Goal: Task Accomplishment & Management: Manage account settings

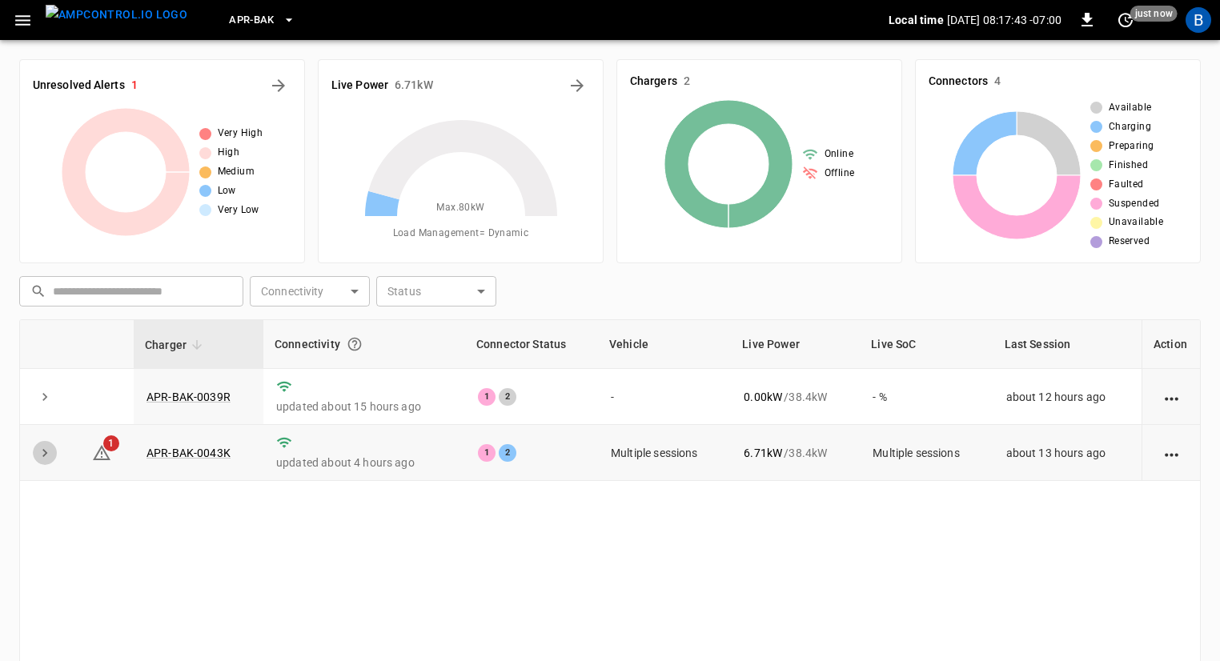
click at [48, 453] on icon "expand row" at bounding box center [45, 453] width 16 height 16
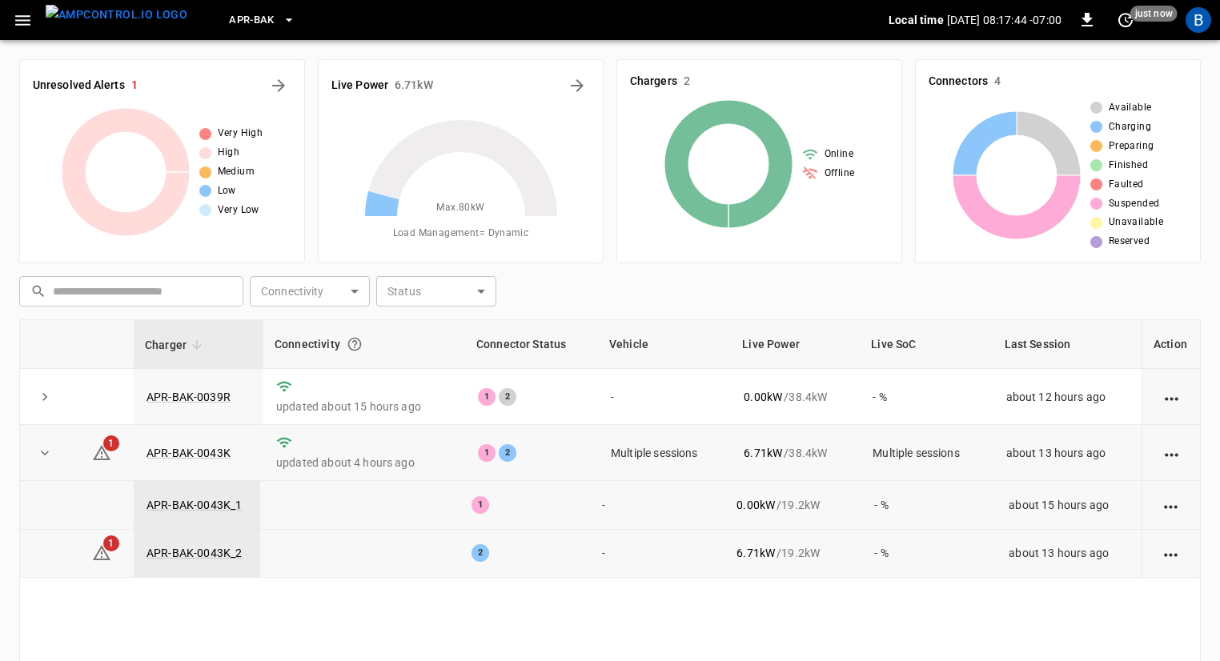
scroll to position [67, 0]
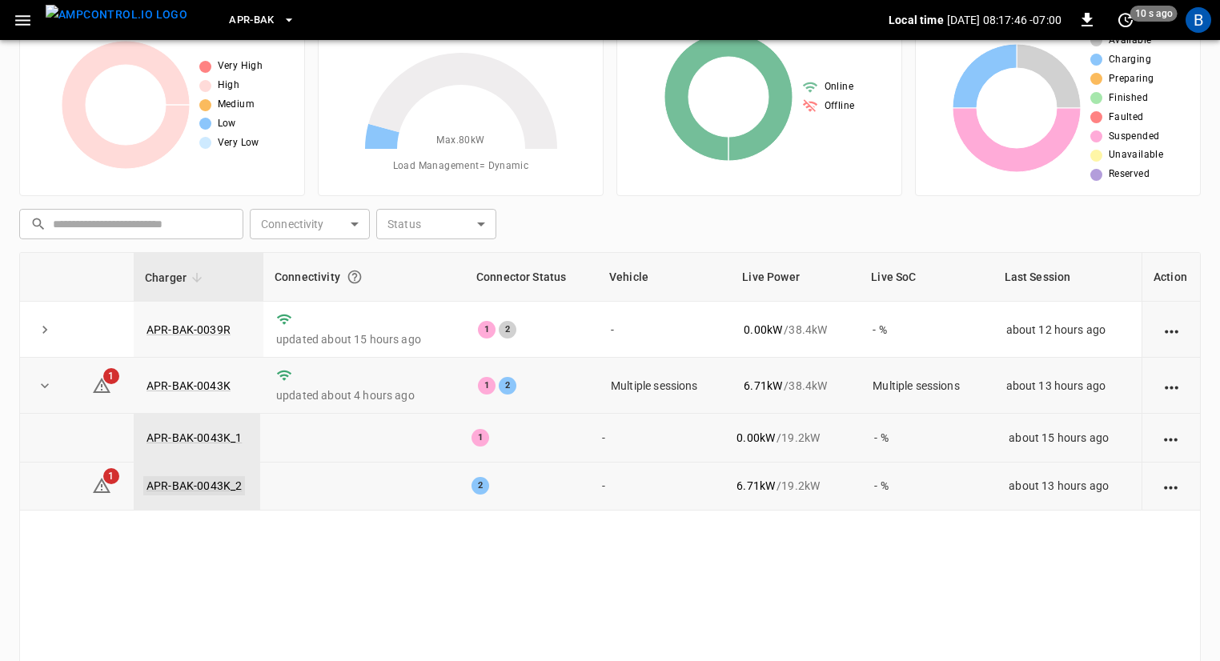
click at [181, 483] on link "APR-BAK-0043K_2" at bounding box center [194, 485] width 102 height 19
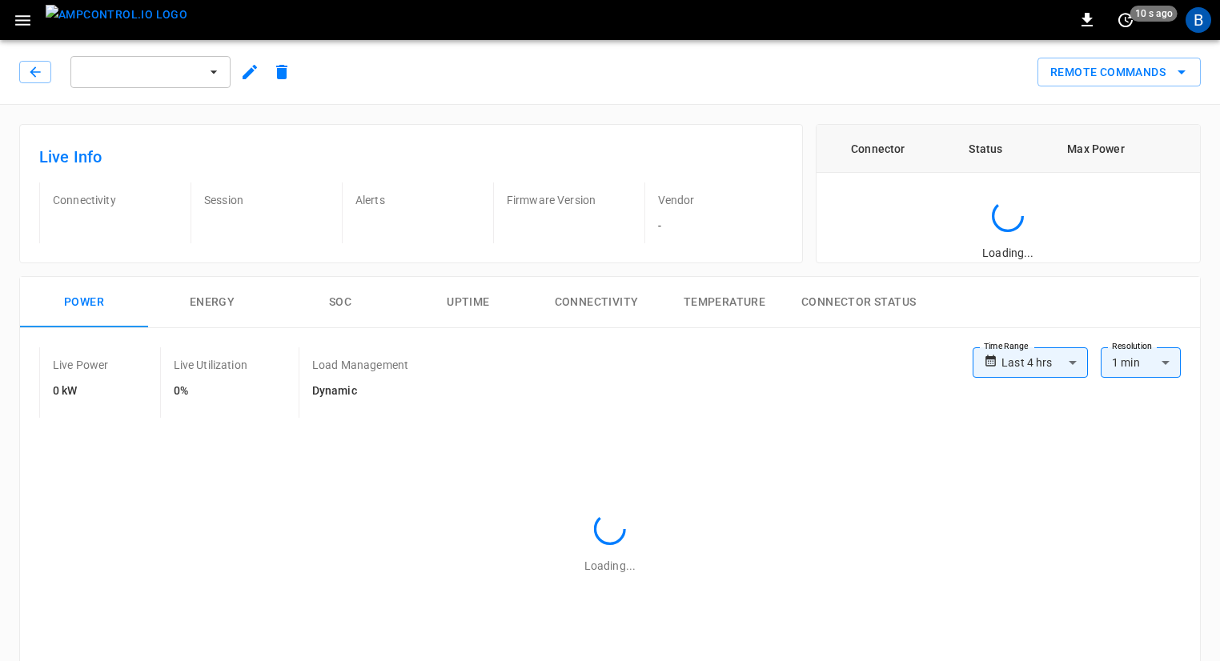
type input "**********"
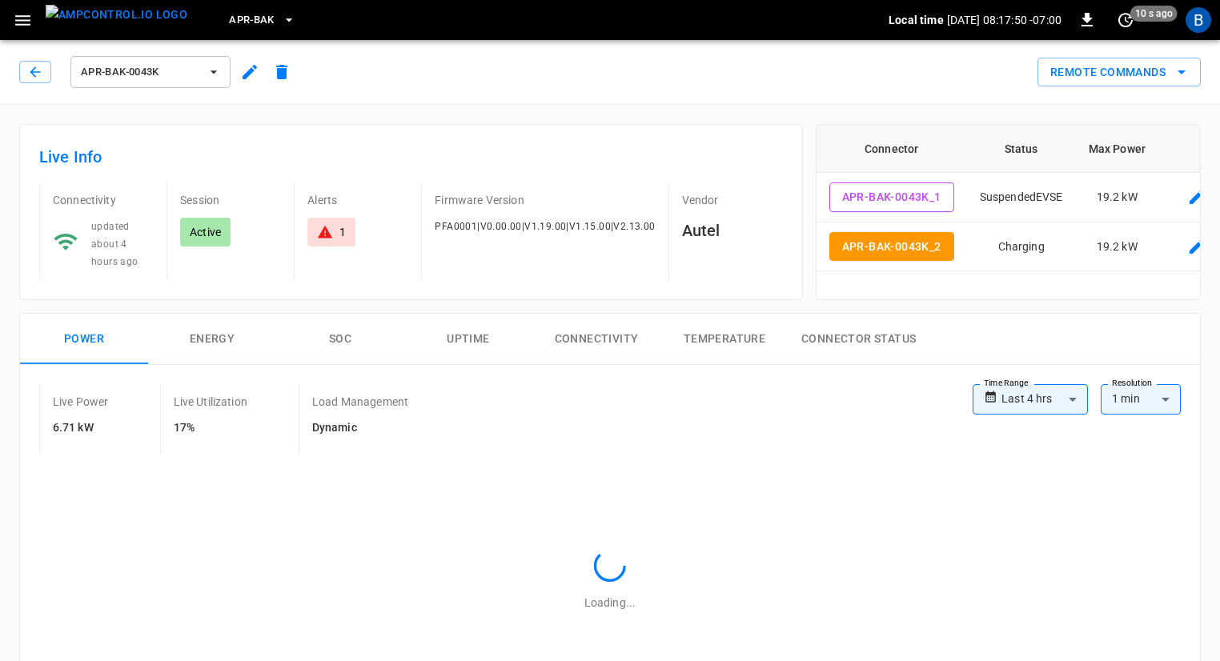
click at [319, 230] on icon at bounding box center [325, 232] width 16 height 16
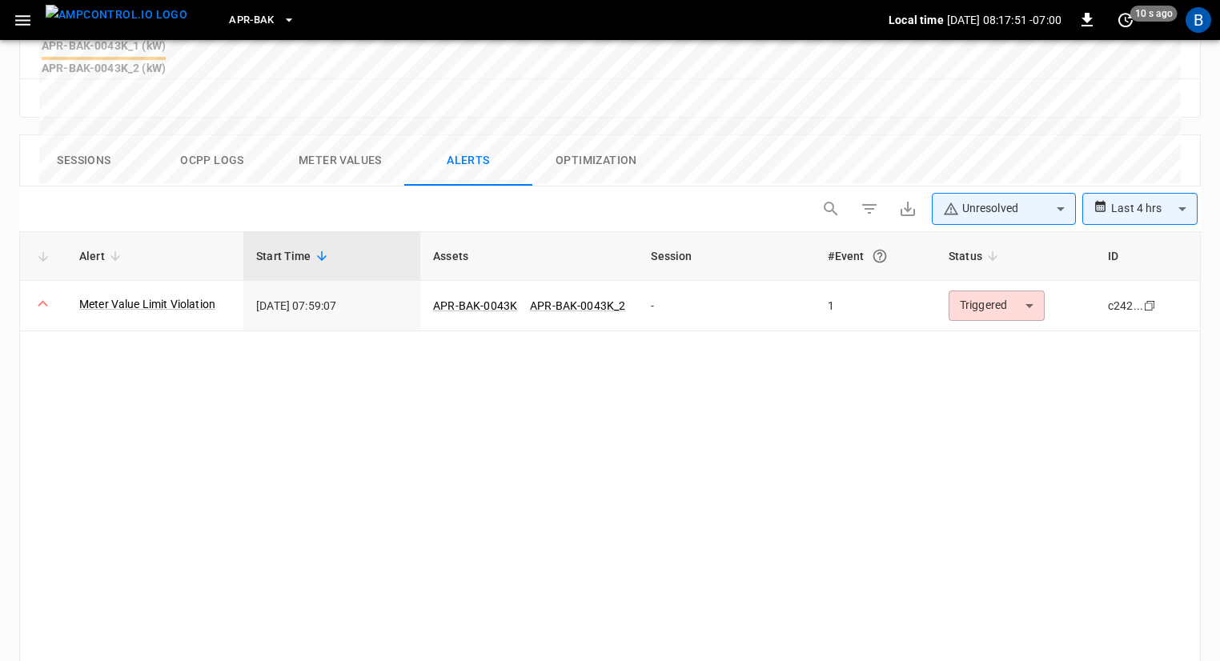
scroll to position [779, 0]
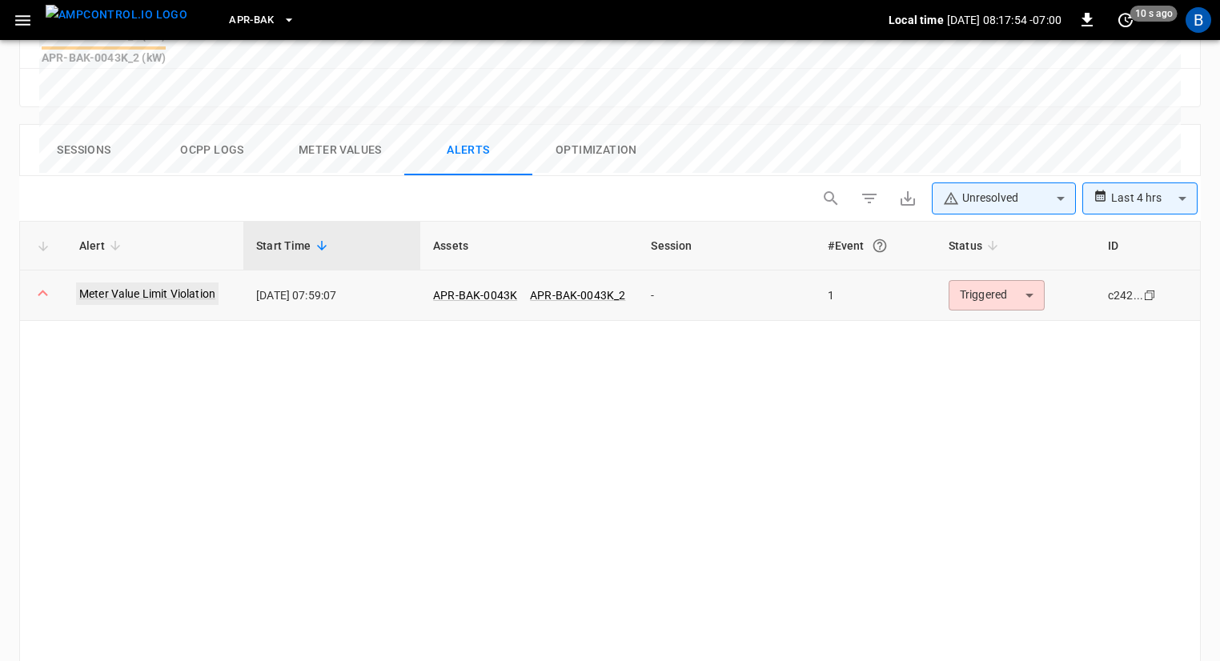
click at [165, 283] on link "Meter Value Limit Violation" at bounding box center [147, 294] width 142 height 22
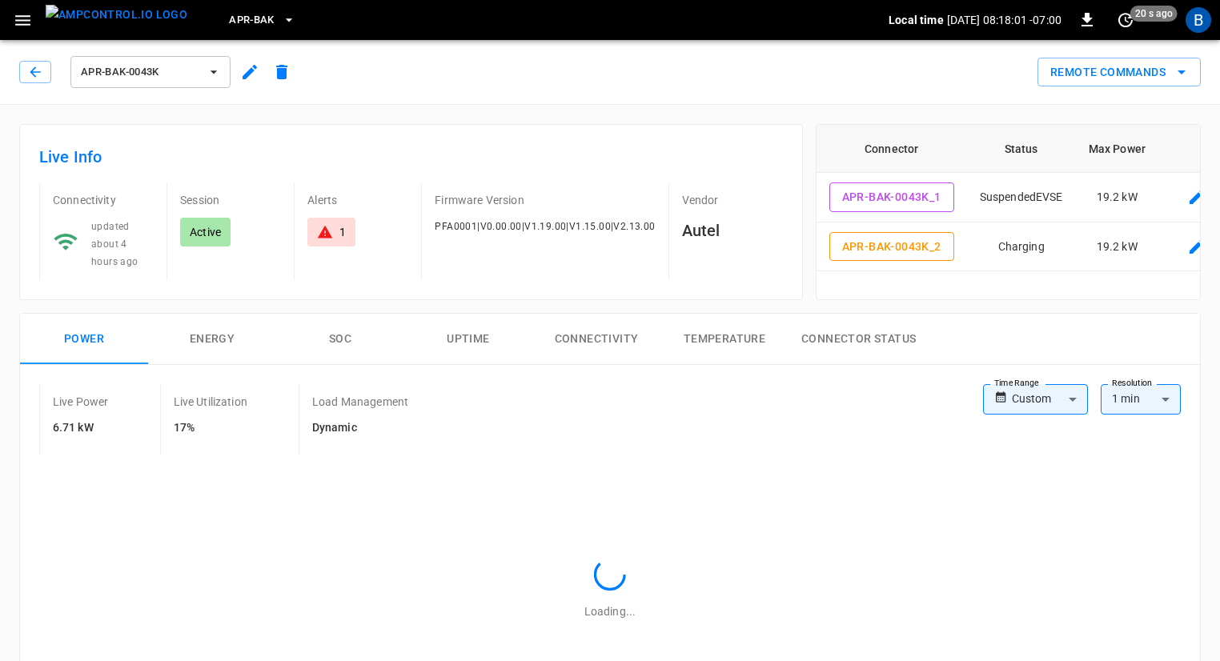
type input "**********"
click at [25, 19] on icon "button" at bounding box center [22, 20] width 15 height 10
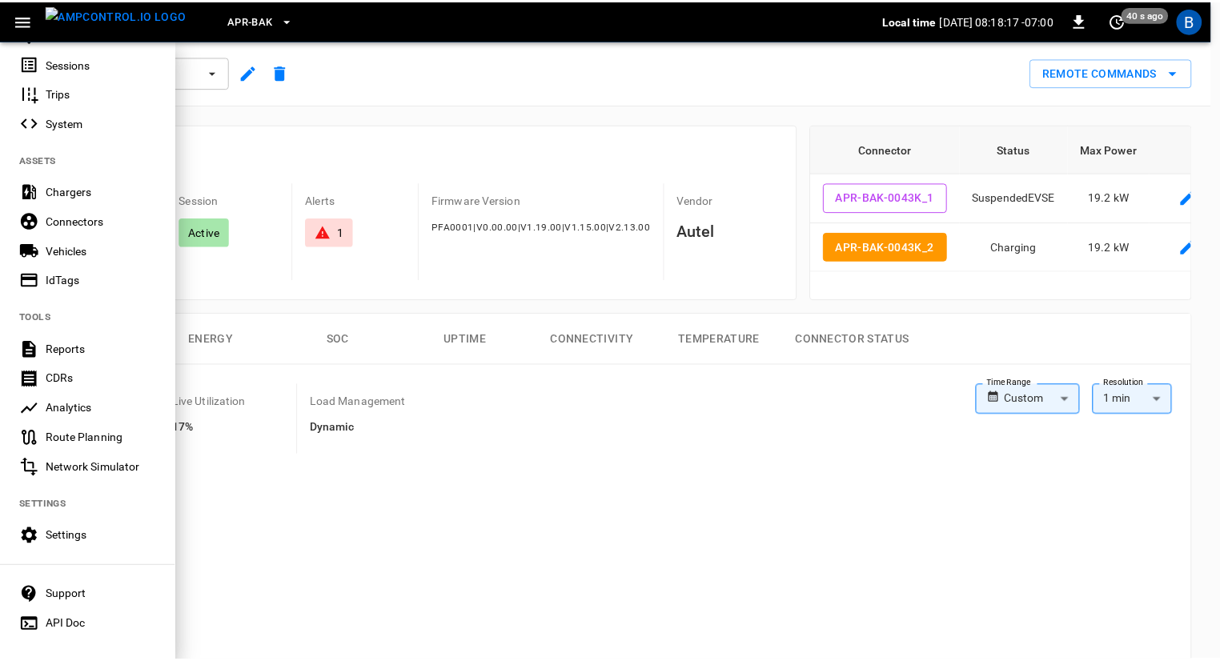
scroll to position [227, 0]
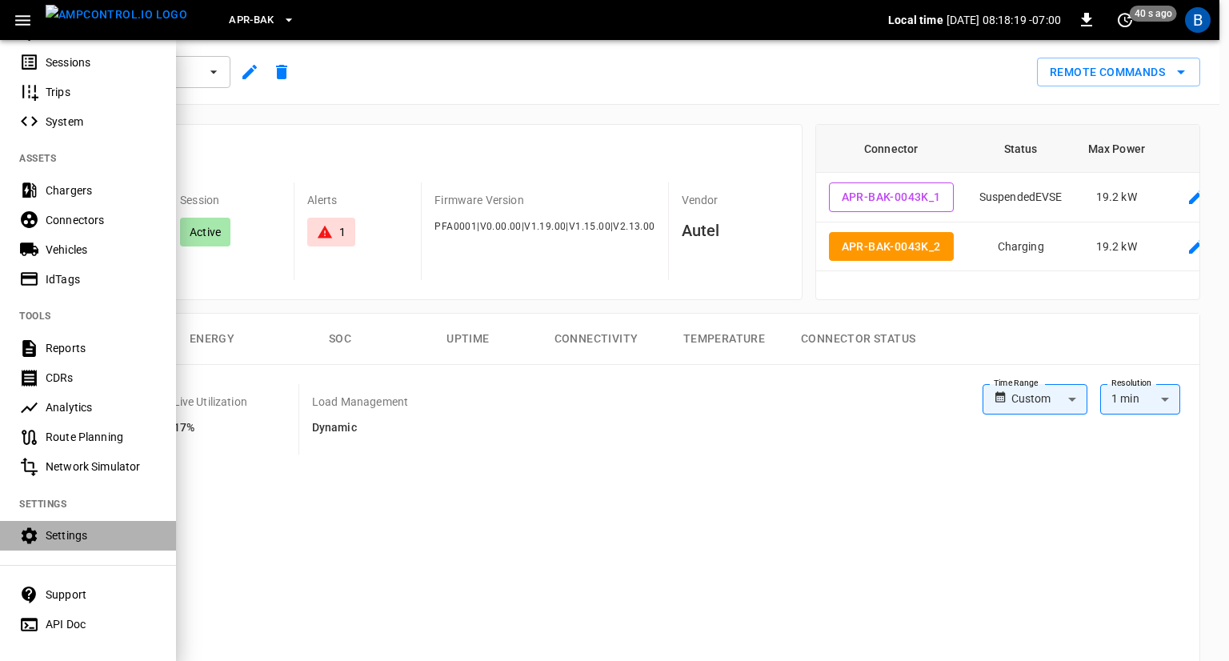
click at [97, 542] on div "Settings" at bounding box center [101, 535] width 111 height 16
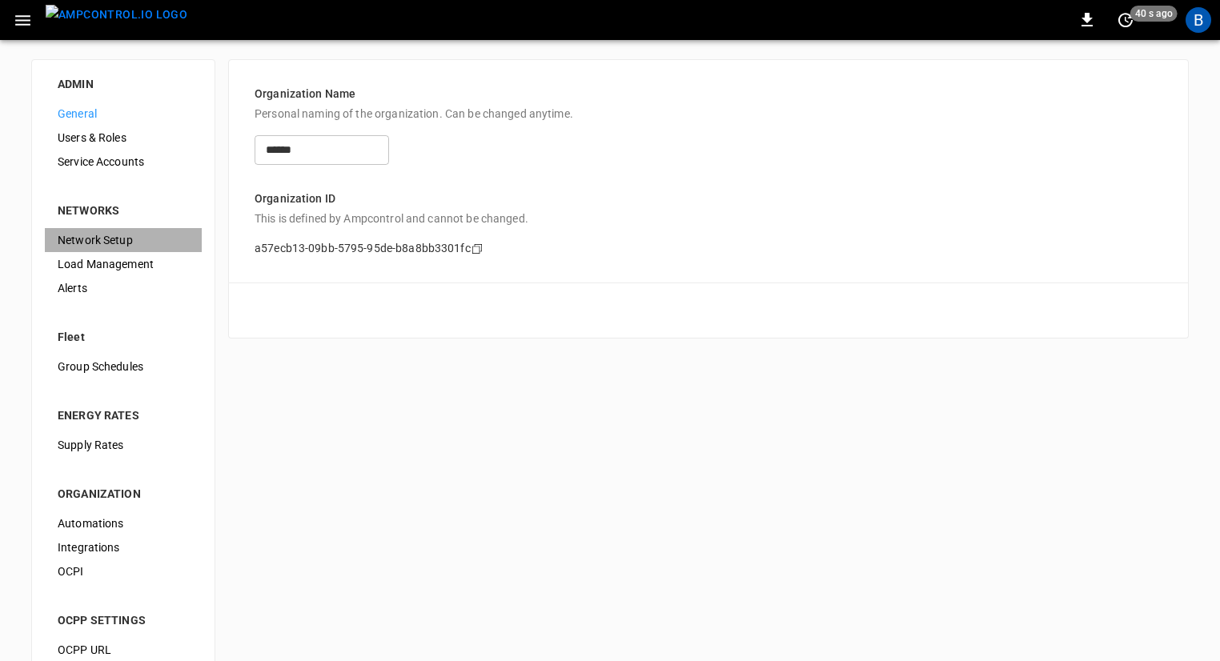
click at [138, 241] on span "Network Setup" at bounding box center [123, 240] width 131 height 17
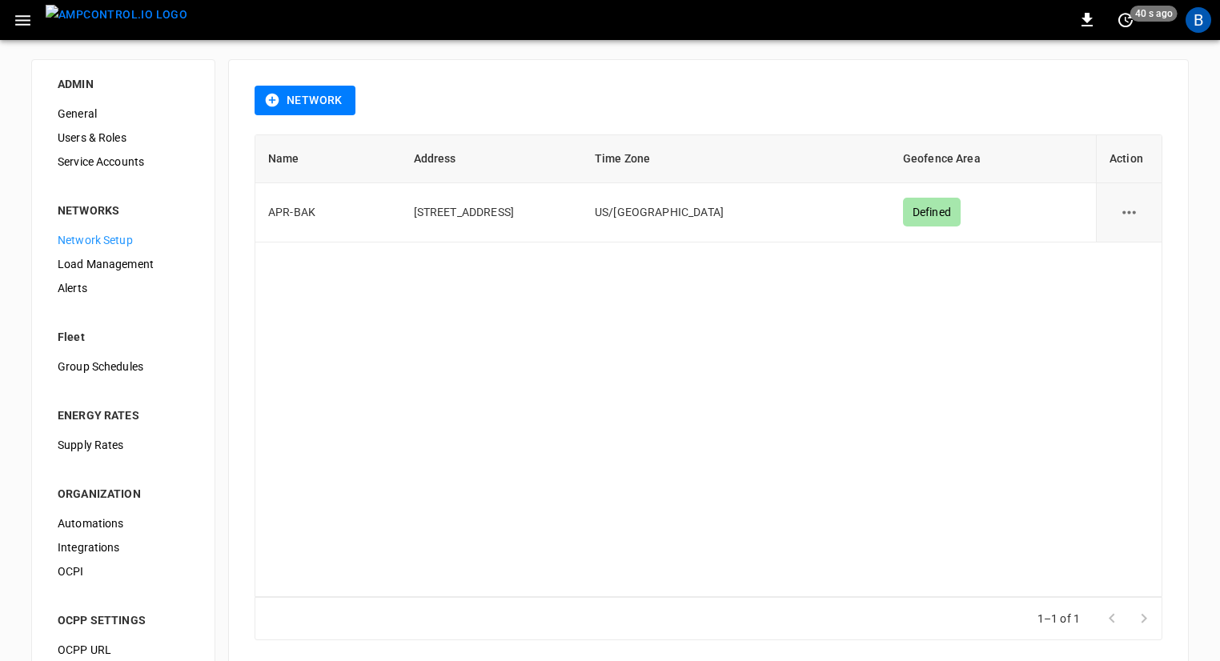
click at [97, 270] on span "Load Management" at bounding box center [123, 264] width 131 height 17
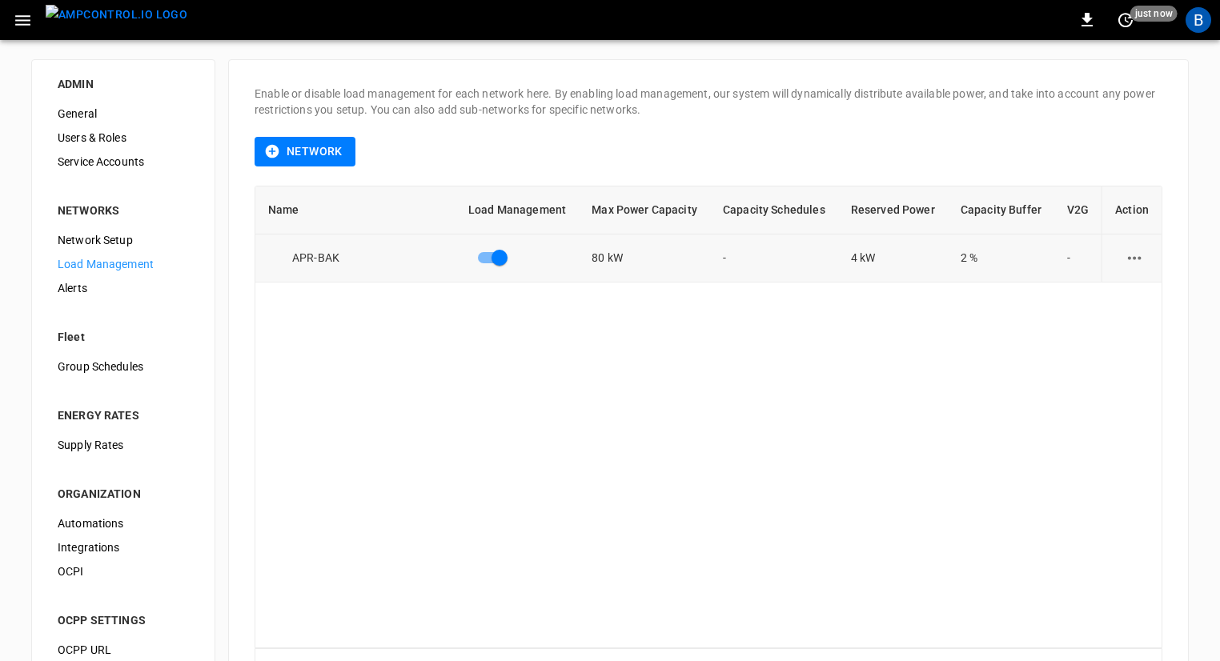
click at [1128, 258] on icon "load management options" at bounding box center [1135, 257] width 14 height 3
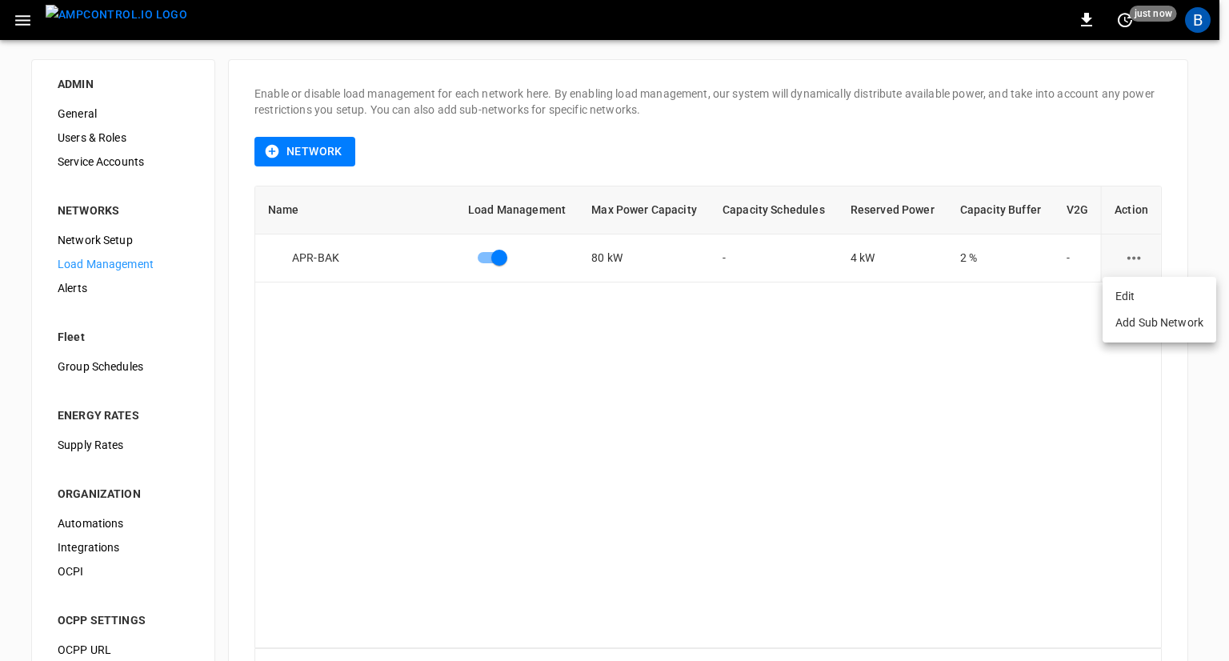
click at [1140, 292] on li "Edit" at bounding box center [1160, 296] width 114 height 26
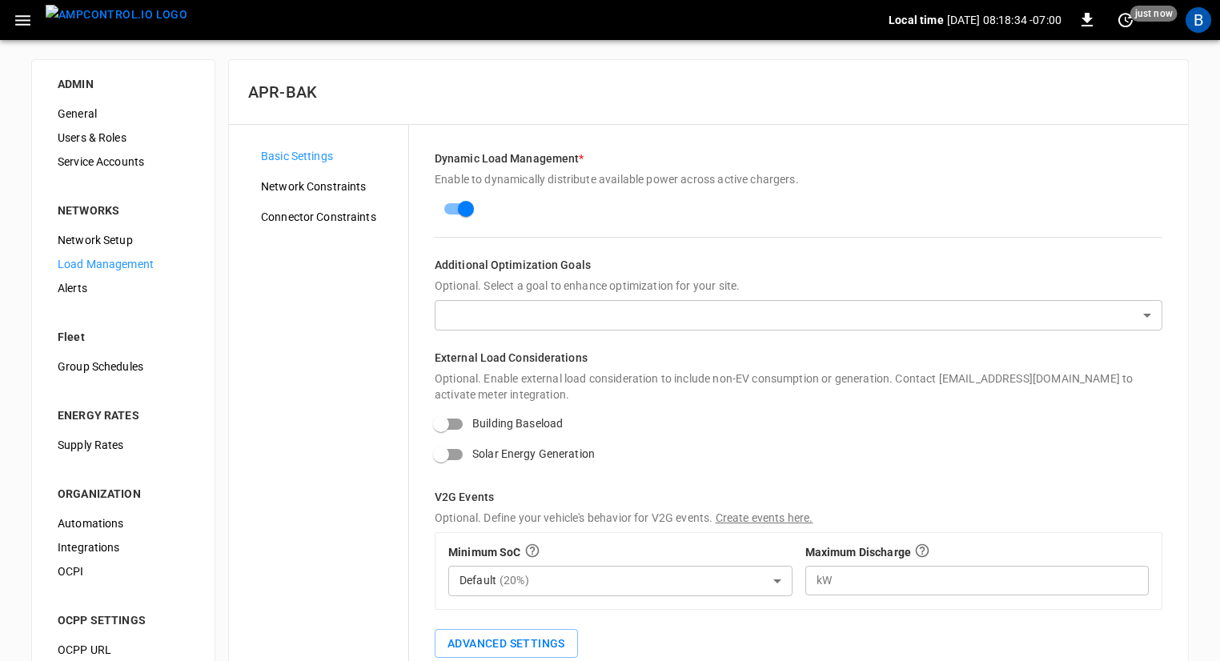
click at [343, 220] on span "Connector Constraints" at bounding box center [328, 217] width 134 height 17
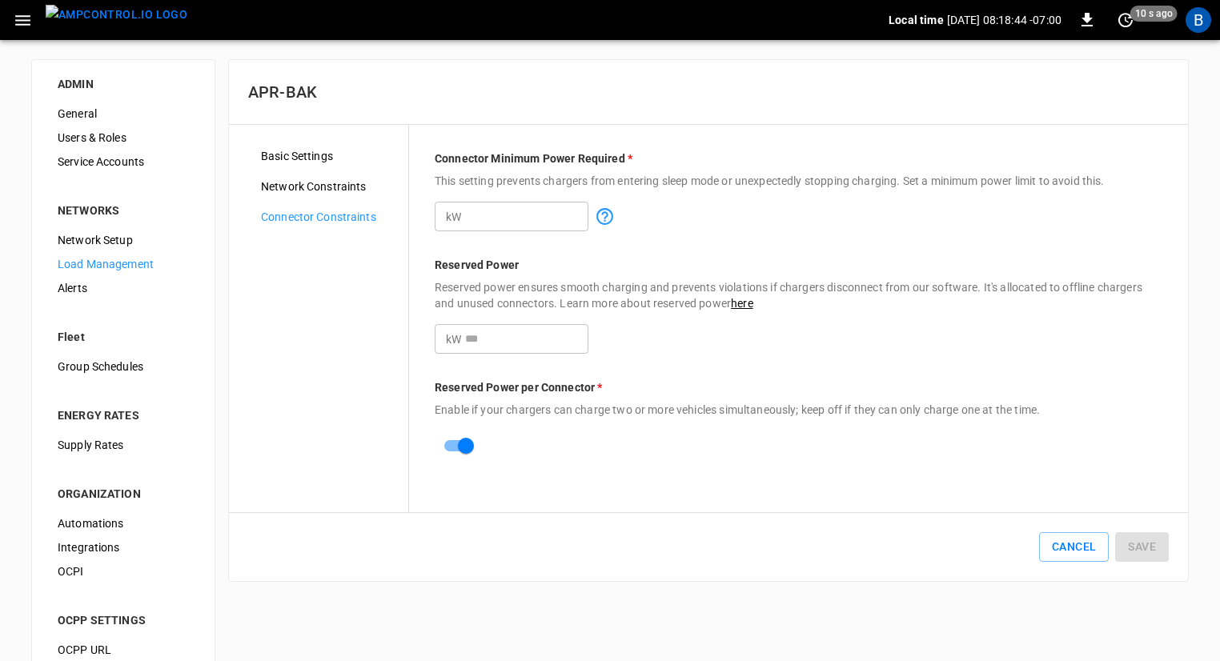
click at [316, 185] on span "Network Constraints" at bounding box center [328, 186] width 134 height 17
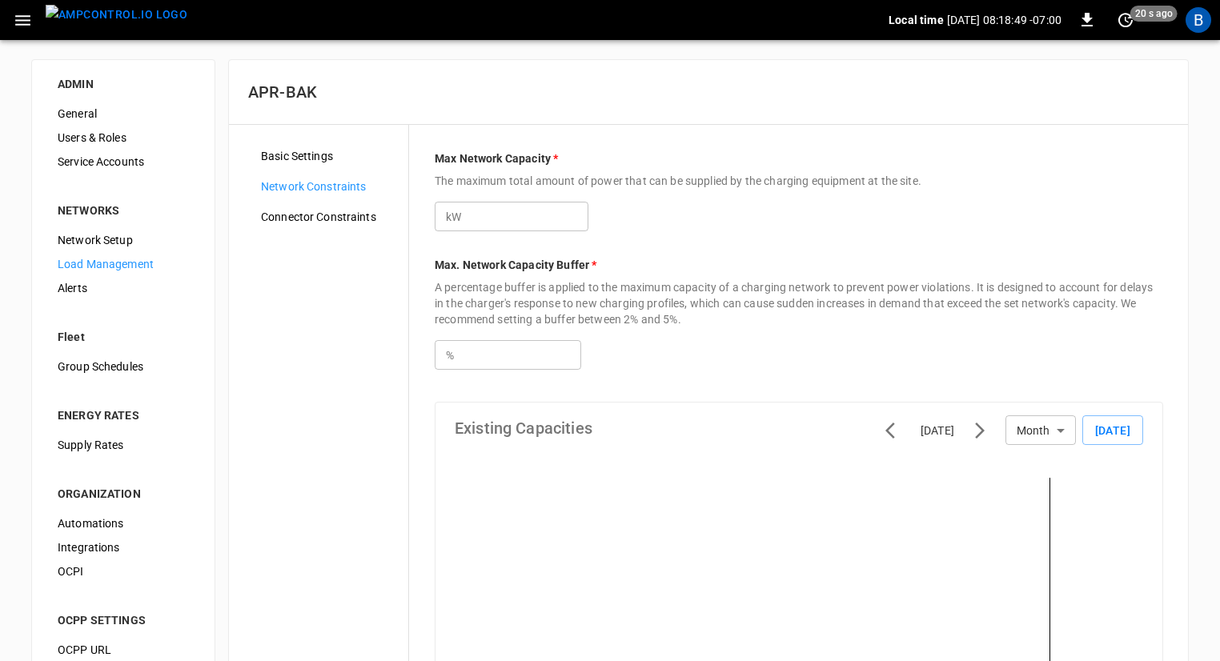
click at [70, 18] on img "menu" at bounding box center [117, 15] width 142 height 20
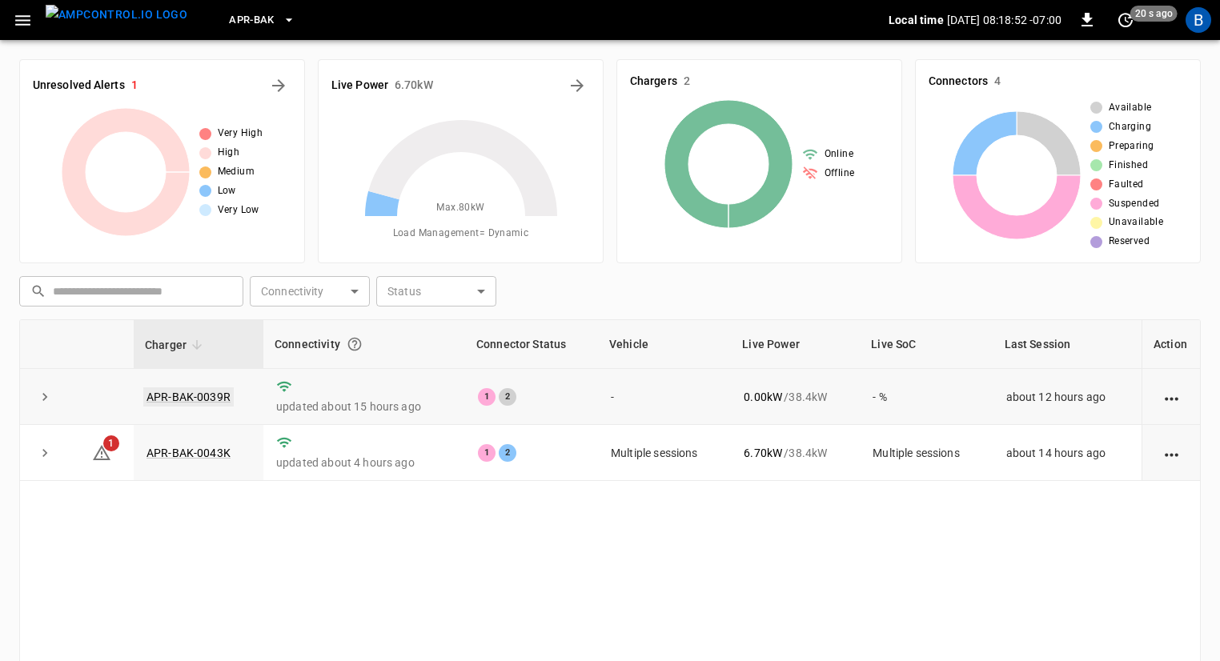
click at [206, 395] on link "APR-BAK-0039R" at bounding box center [188, 396] width 90 height 19
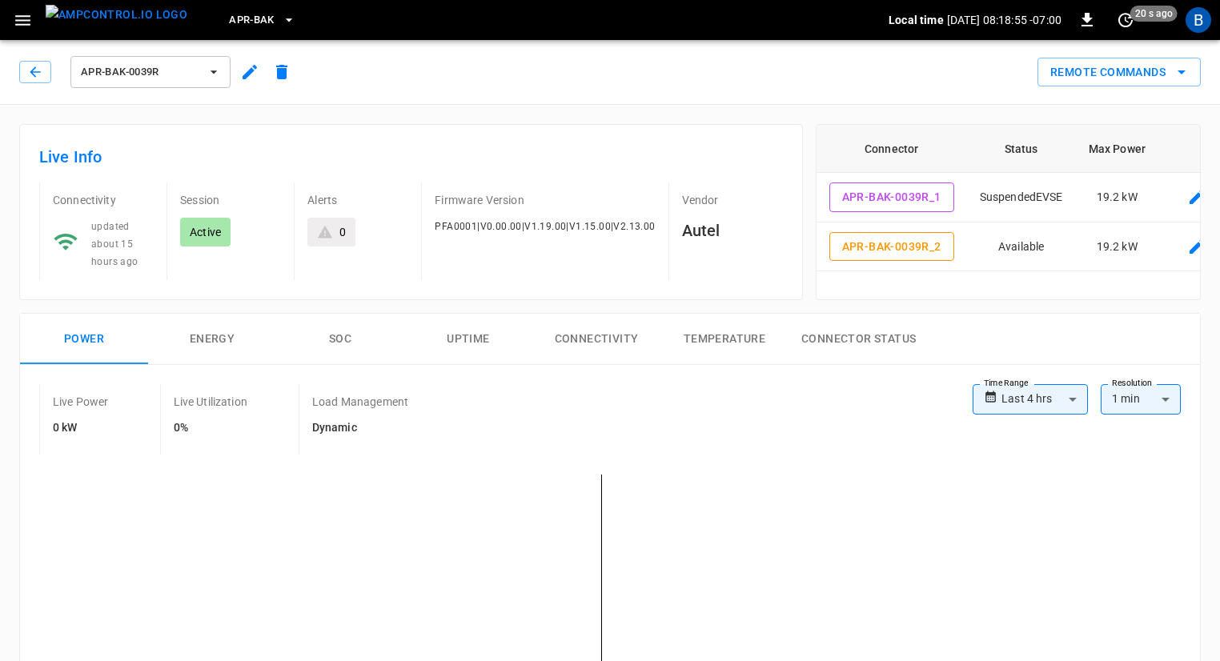
click at [246, 85] on button "button" at bounding box center [250, 72] width 32 height 29
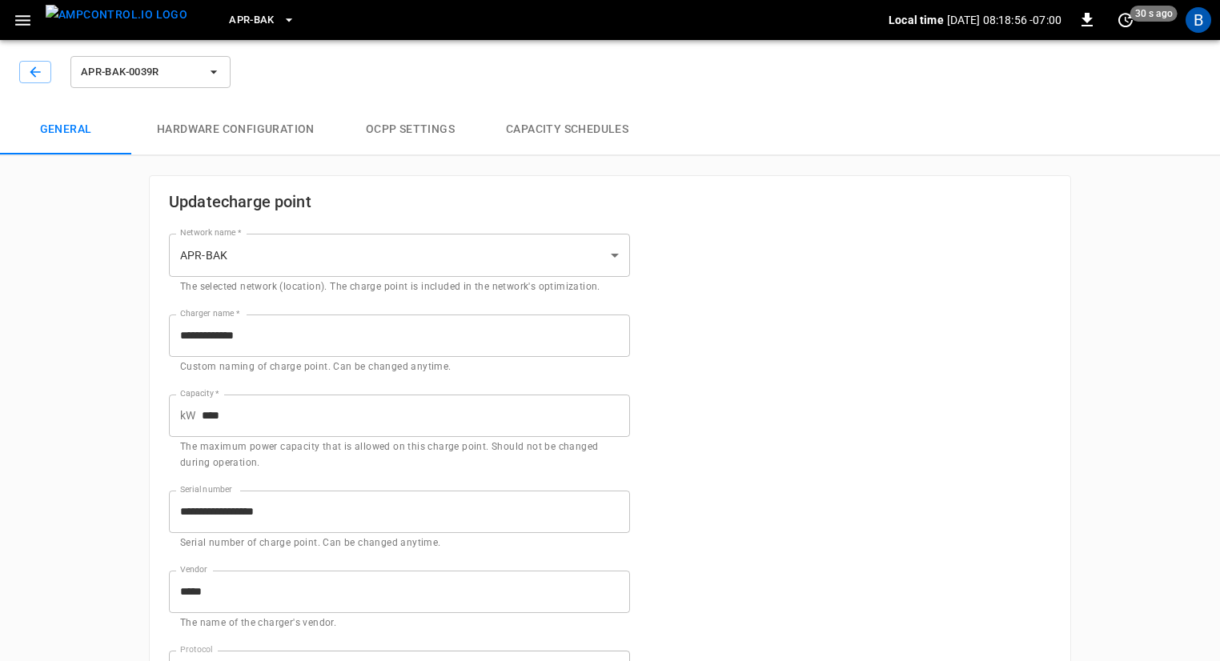
type input "**********"
click at [549, 127] on button "Capacity Schedules" at bounding box center [567, 129] width 174 height 51
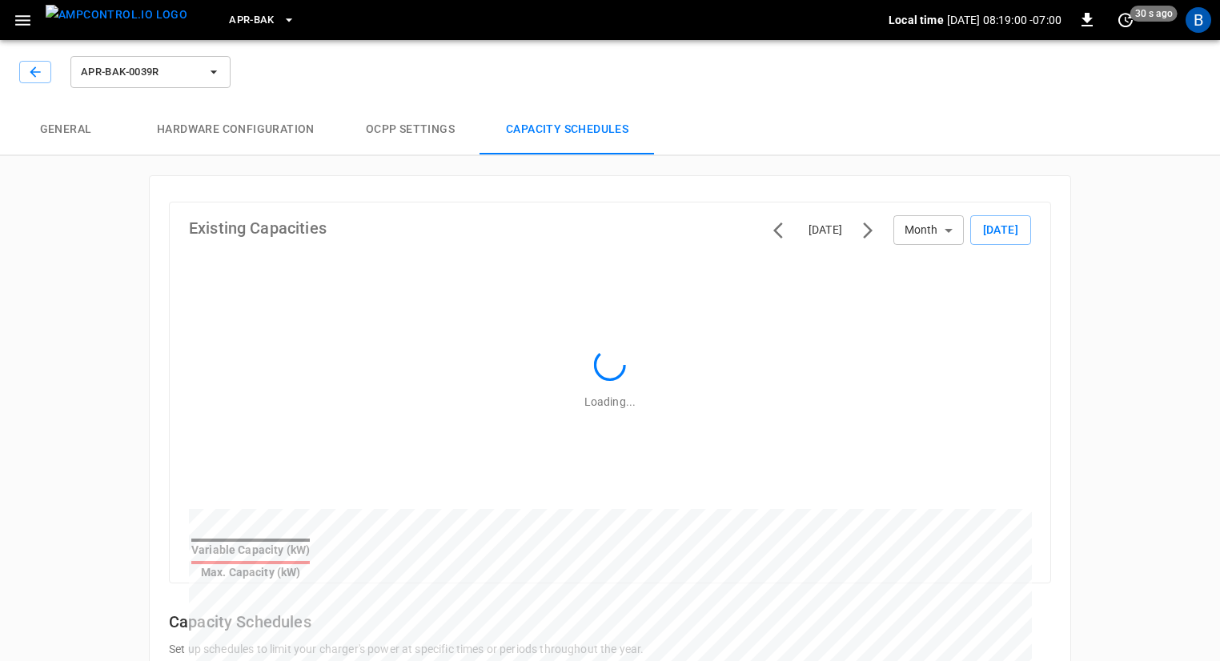
scroll to position [117, 0]
